Goal: Information Seeking & Learning: Understand process/instructions

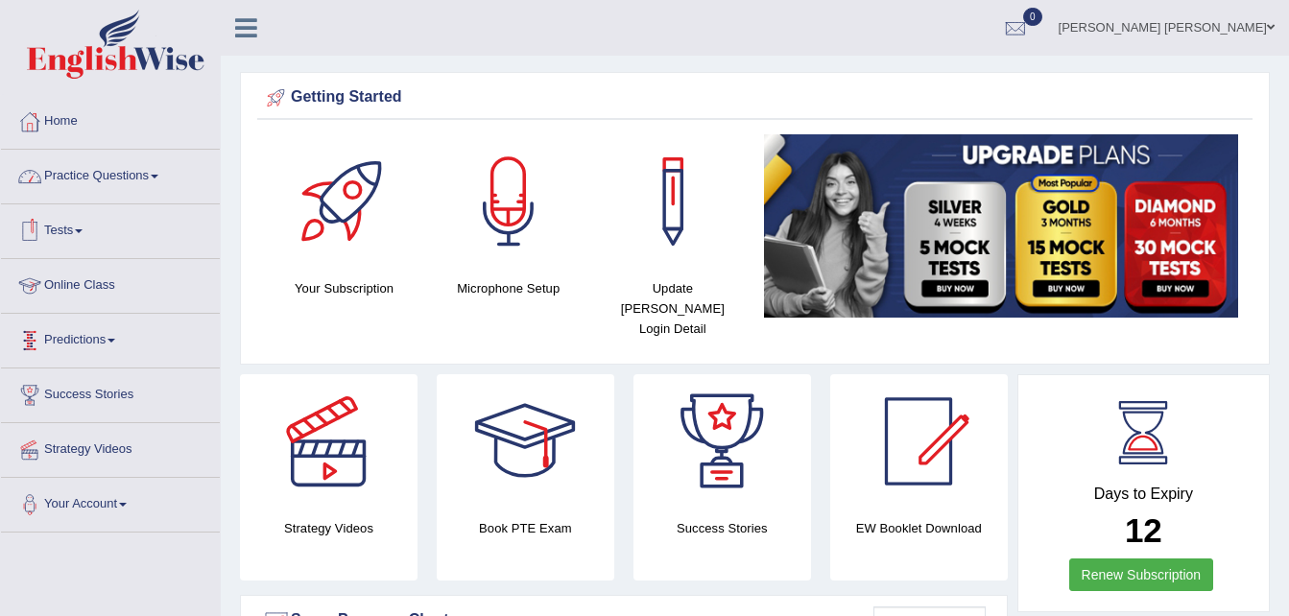
click at [132, 282] on link "Online Class" at bounding box center [110, 283] width 219 height 48
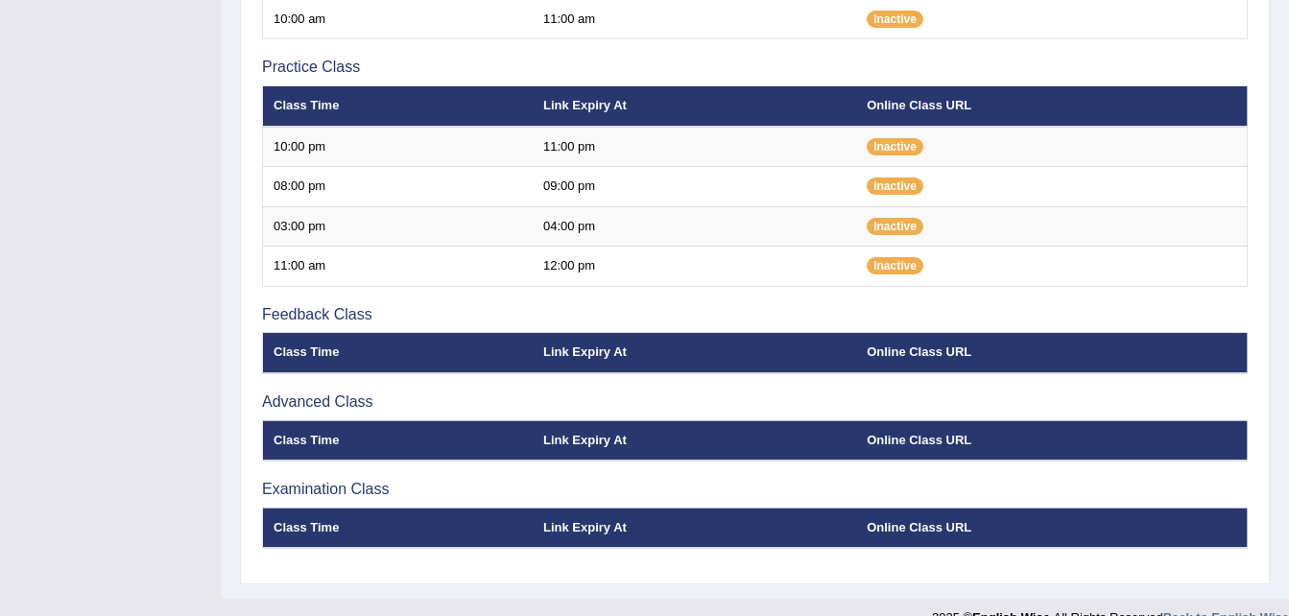
scroll to position [619, 0]
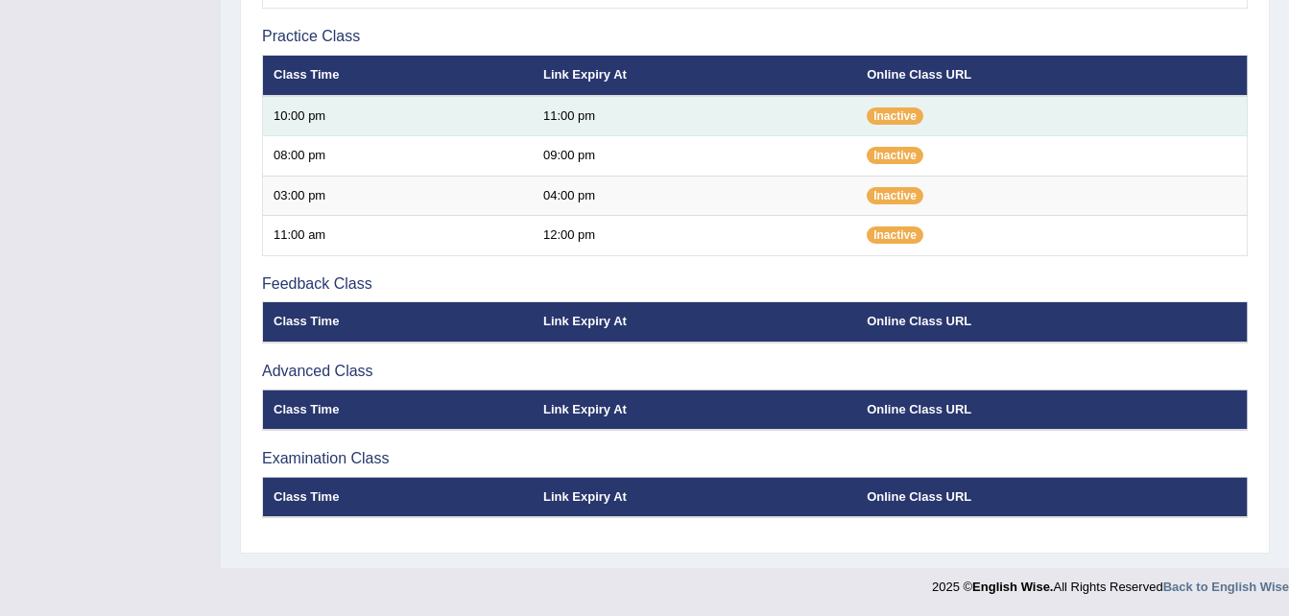
drag, startPoint x: 65, startPoint y: 36, endPoint x: 647, endPoint y: 100, distance: 584.9
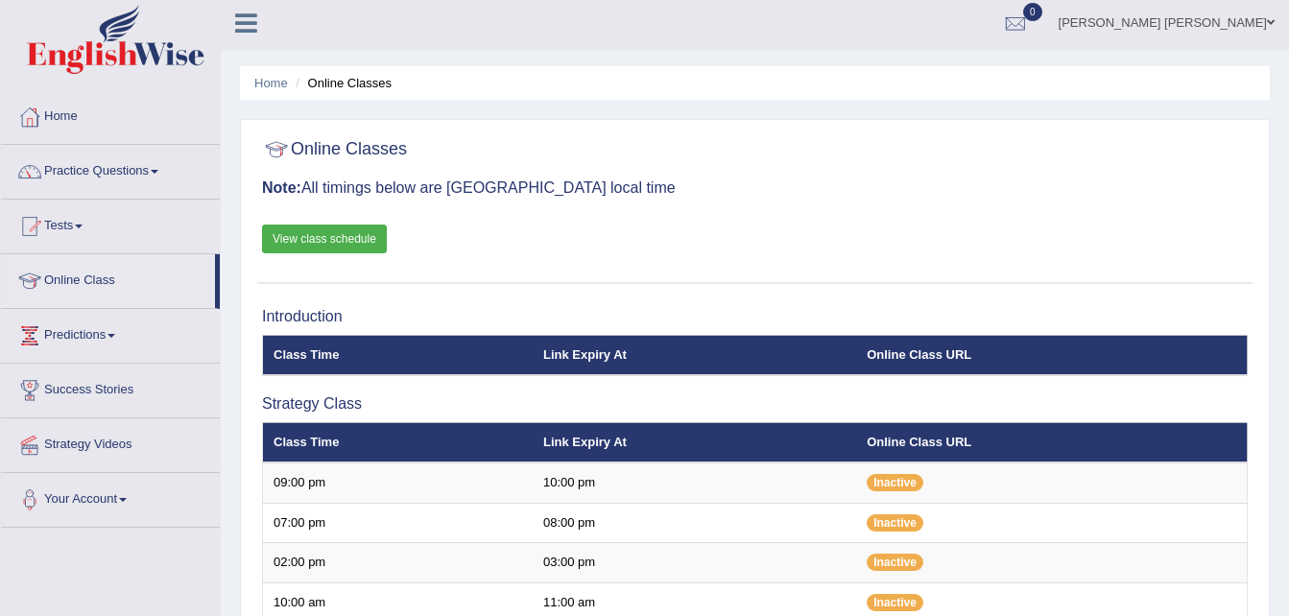
scroll to position [0, 0]
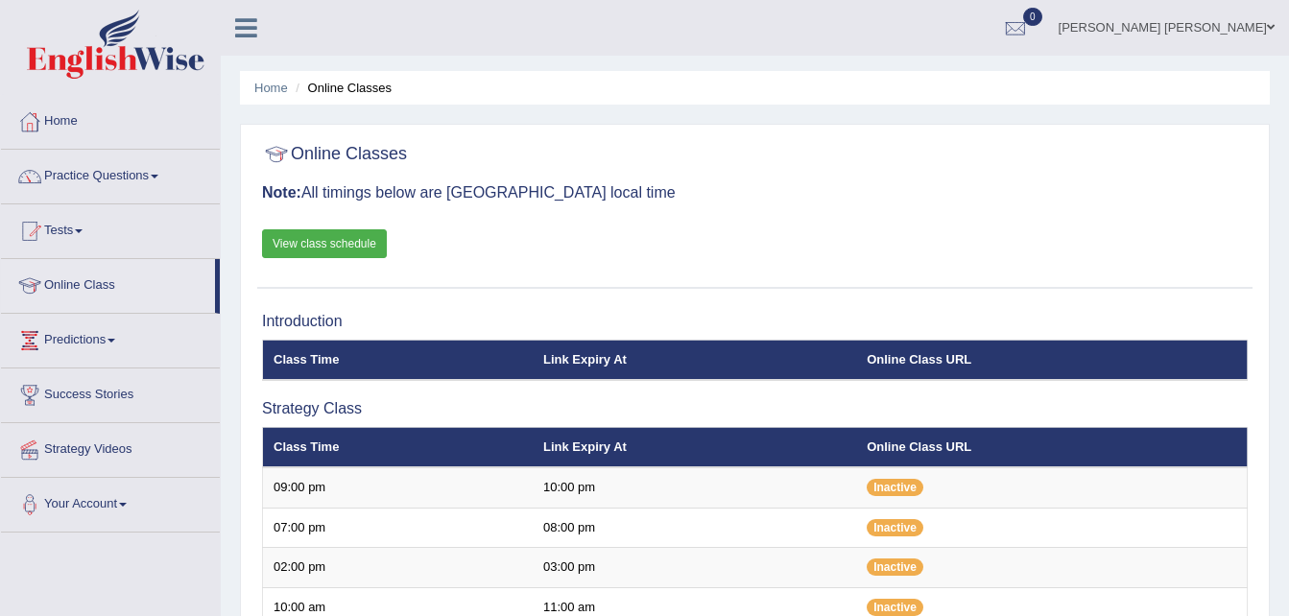
click at [312, 241] on link "View class schedule" at bounding box center [324, 243] width 125 height 29
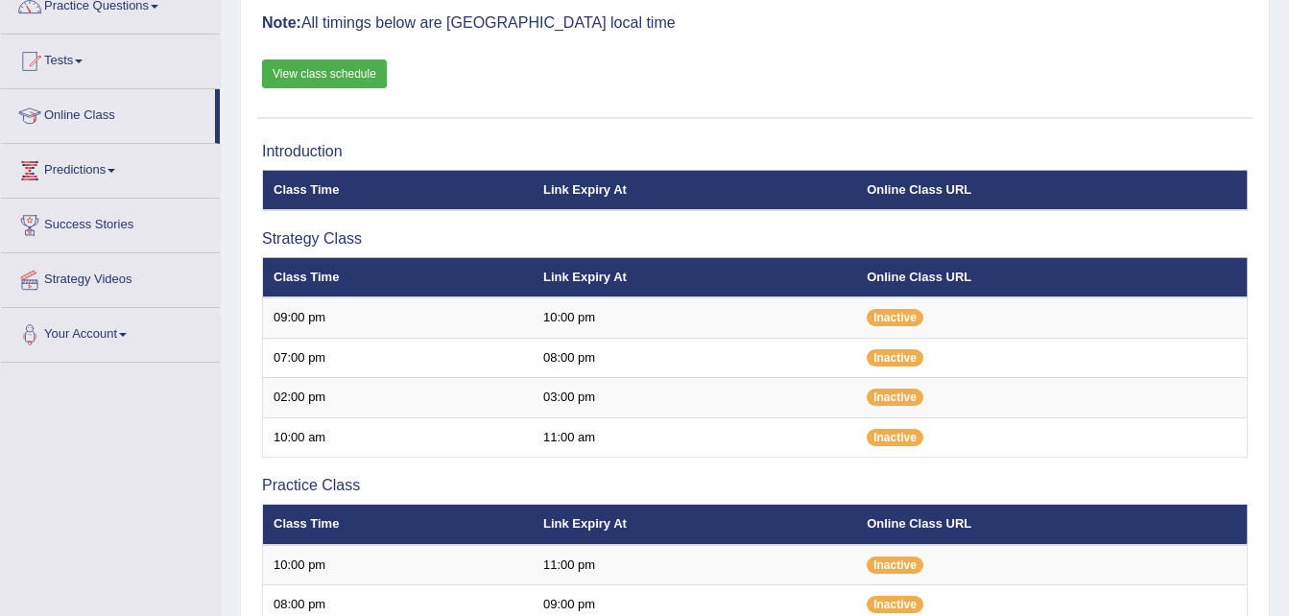
scroll to position [97, 0]
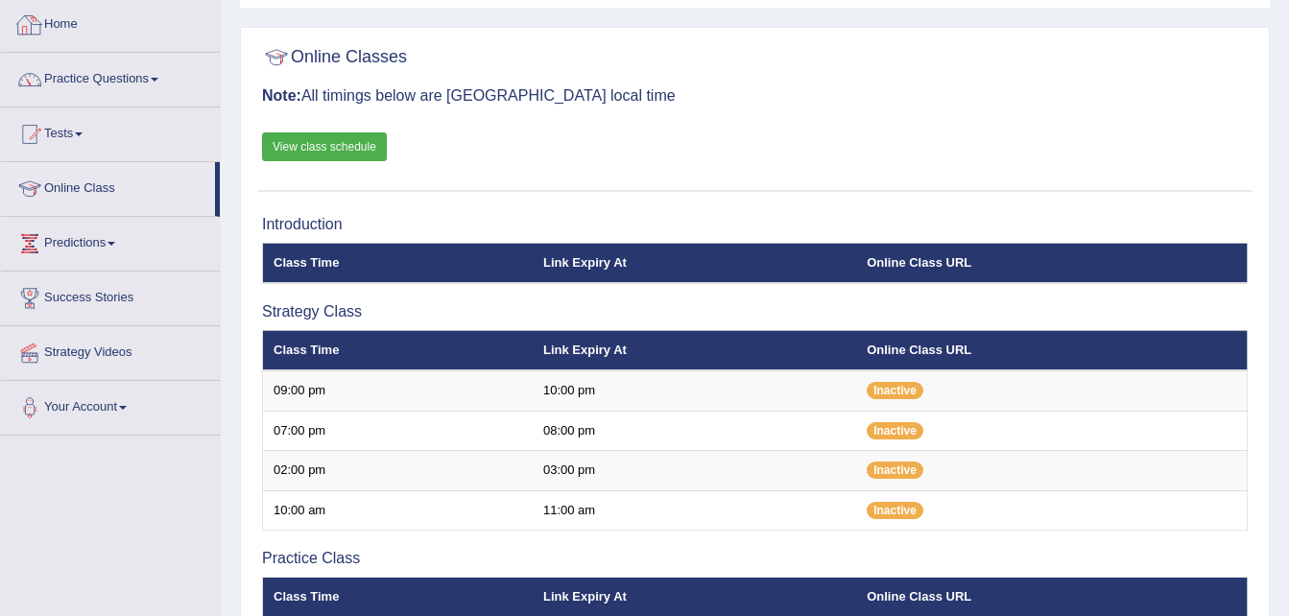
click at [104, 29] on link "Home" at bounding box center [110, 22] width 219 height 48
